Goal: Task Accomplishment & Management: Manage account settings

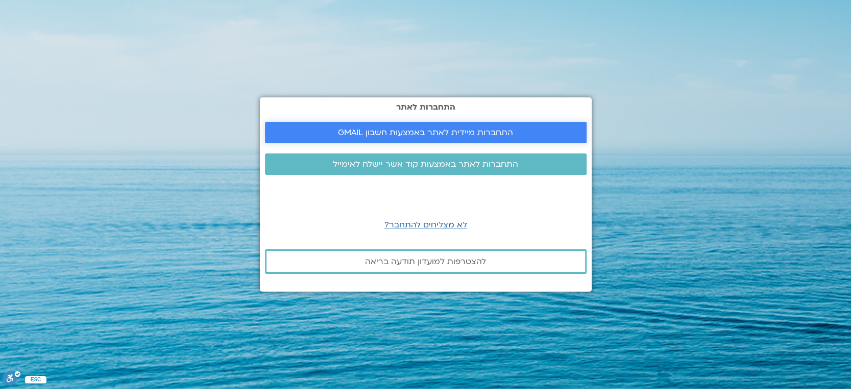
click at [466, 128] on span "התחברות מיידית לאתר באמצעות חשבון GMAIL" at bounding box center [425, 132] width 175 height 9
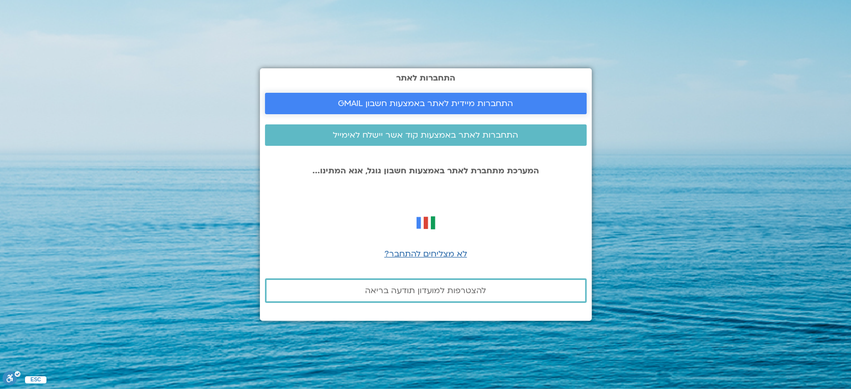
click at [412, 97] on link "התחברות מיידית לאתר באמצעות חשבון GMAIL" at bounding box center [425, 103] width 321 height 21
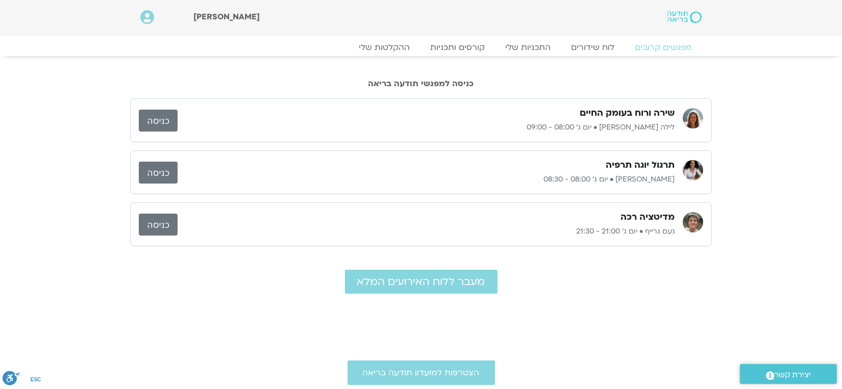
click at [158, 114] on link "כניסה" at bounding box center [158, 121] width 39 height 22
